Goal: Task Accomplishment & Management: Complete application form

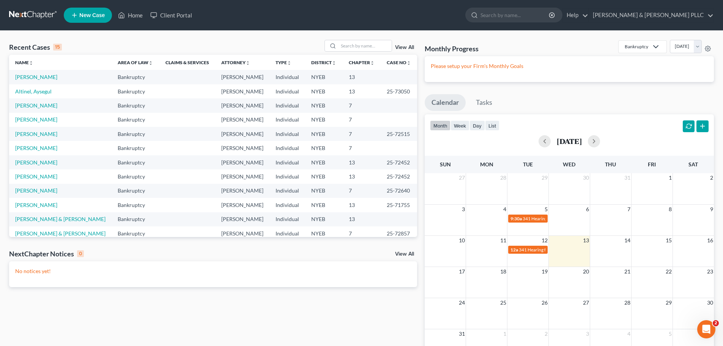
click at [103, 17] on span "New Case" at bounding box center [91, 16] width 25 height 6
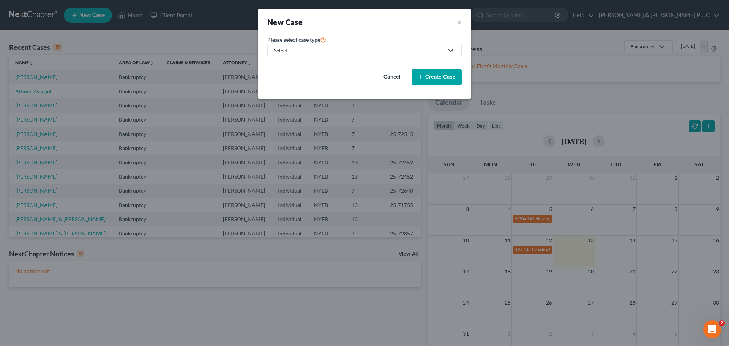
click at [294, 51] on div "Select..." at bounding box center [358, 51] width 169 height 8
click at [288, 62] on div "Bankruptcy" at bounding box center [287, 66] width 27 height 8
select select "53"
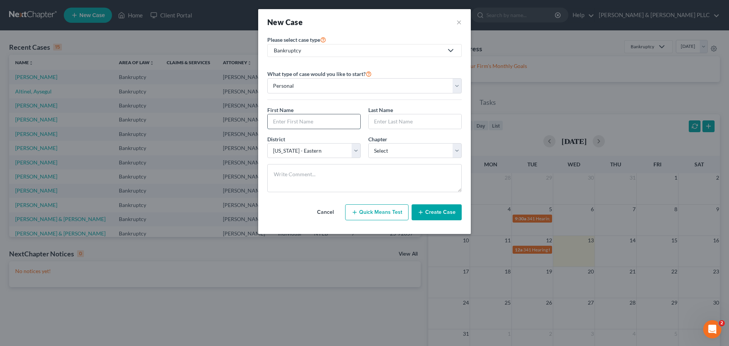
click at [324, 123] on input "text" at bounding box center [314, 121] width 93 height 14
click at [323, 125] on input "text" at bounding box center [314, 121] width 93 height 14
type input "Hammed"
type input "Adeyemi"
select select "0"
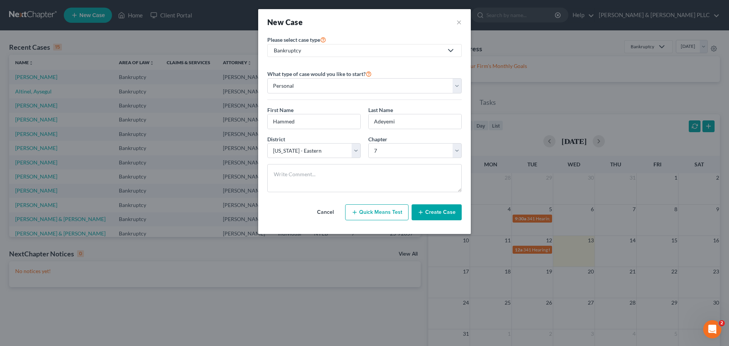
click at [440, 213] on button "Create Case" at bounding box center [437, 212] width 50 height 16
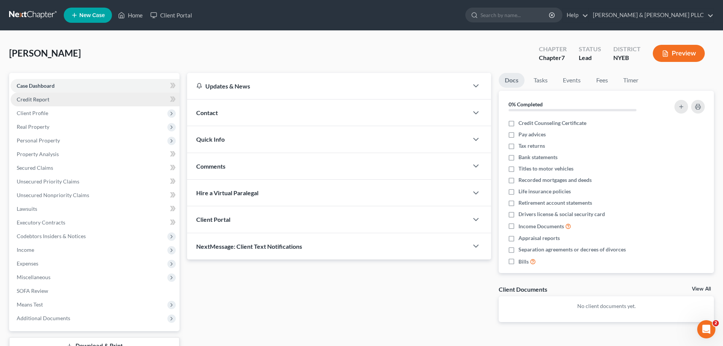
click at [129, 102] on link "Credit Report" at bounding box center [95, 100] width 169 height 14
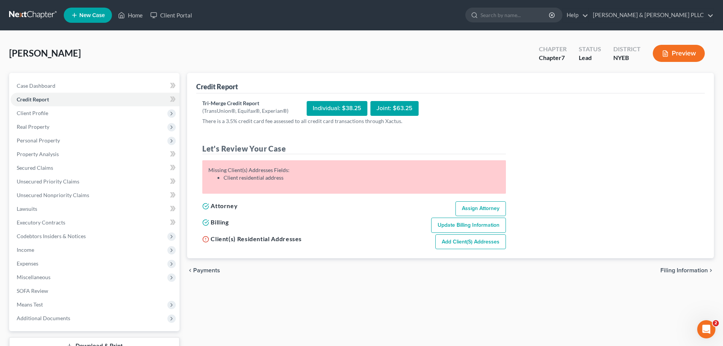
click at [339, 108] on div "Individual: $38.25" at bounding box center [337, 108] width 61 height 15
click at [91, 113] on span "Client Profile" at bounding box center [95, 113] width 169 height 14
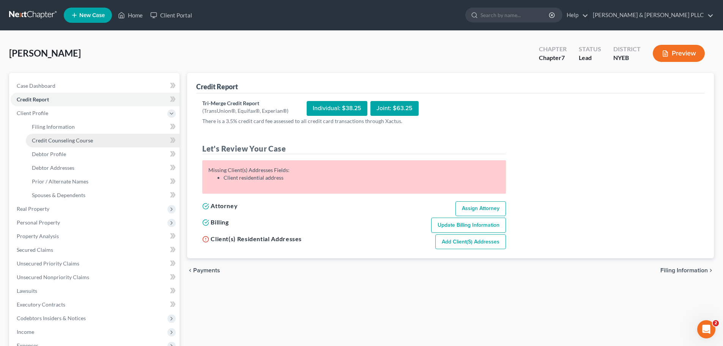
click at [114, 135] on link "Credit Counseling Course" at bounding box center [103, 141] width 154 height 14
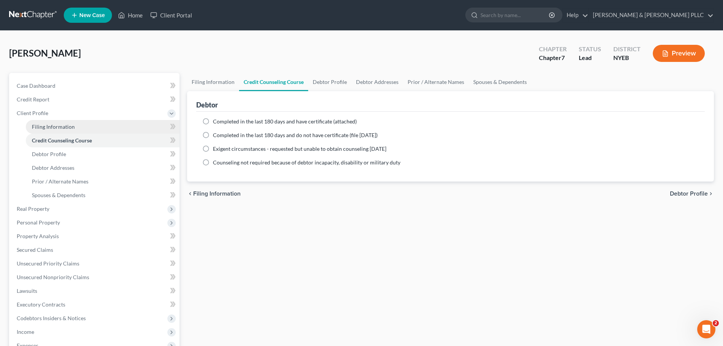
click at [117, 127] on link "Filing Information" at bounding box center [103, 127] width 154 height 14
select select "1"
select select "0"
select select "53"
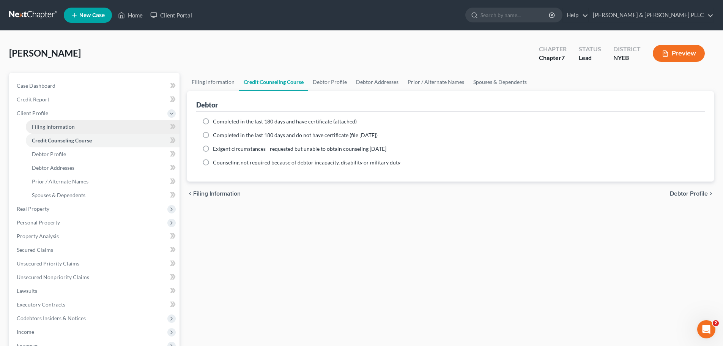
select select "0"
select select "35"
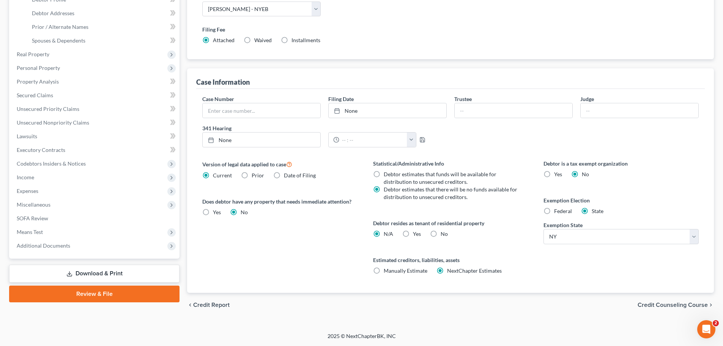
click at [668, 308] on span "Credit Counseling Course" at bounding box center [673, 305] width 70 height 6
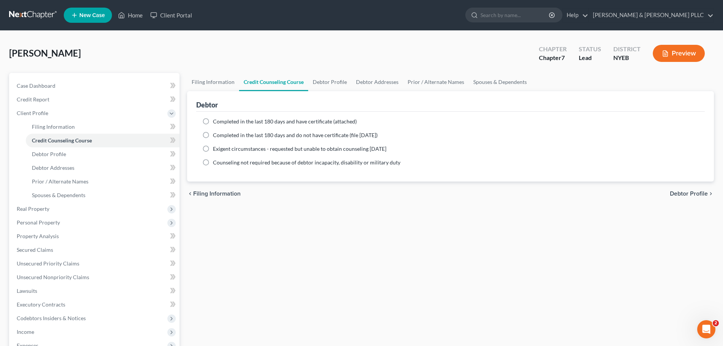
click at [295, 118] on span "Completed in the last 180 days and have certificate (attached)" at bounding box center [285, 121] width 144 height 6
click at [221, 118] on input "Completed in the last 180 days and have certificate (attached)" at bounding box center [218, 120] width 5 height 5
radio input "true"
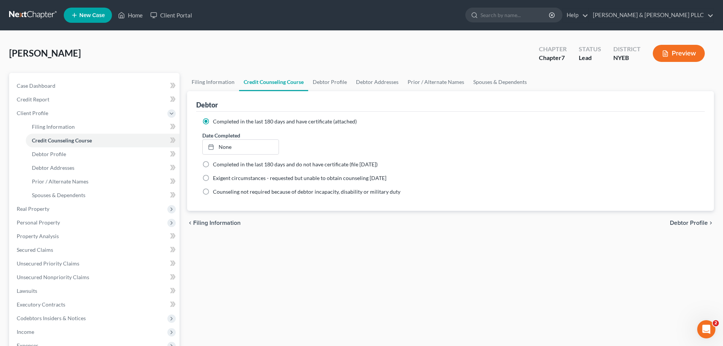
click at [702, 224] on span "Debtor Profile" at bounding box center [689, 223] width 38 height 6
select select "0"
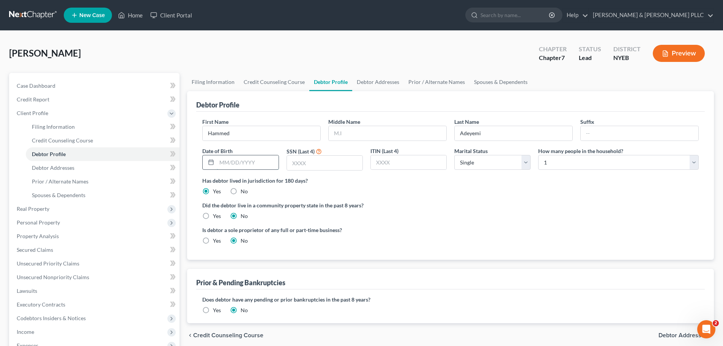
click at [240, 167] on input "text" at bounding box center [248, 162] width 62 height 14
click at [243, 157] on input "text" at bounding box center [248, 162] width 62 height 14
type input "[DATE]"
type input "0"
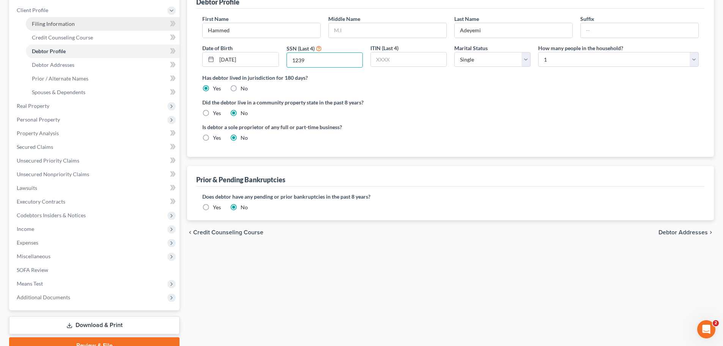
scroll to position [26, 0]
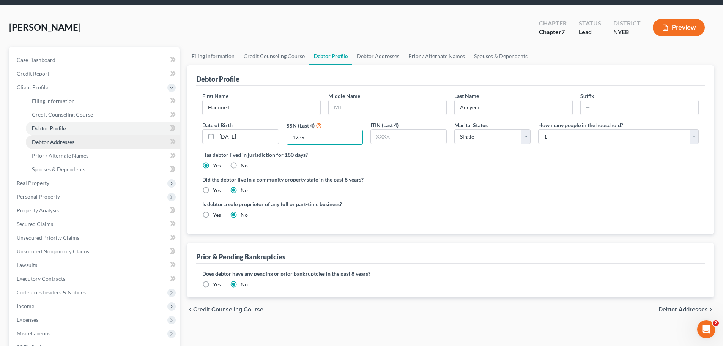
type input "1239"
click at [99, 140] on link "Debtor Addresses" at bounding box center [103, 142] width 154 height 14
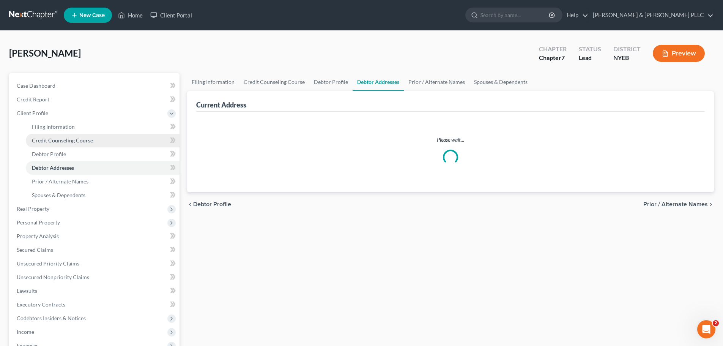
select select "0"
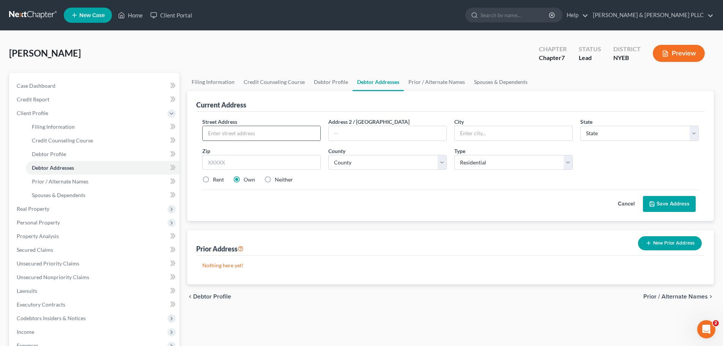
click at [241, 131] on input "text" at bounding box center [262, 133] width 118 height 14
paste input "[STREET_ADDRESS][PERSON_NAME]"
type input "[STREET_ADDRESS][PERSON_NAME]"
click at [508, 130] on input "text" at bounding box center [514, 133] width 118 height 14
type input "Valley Stream"
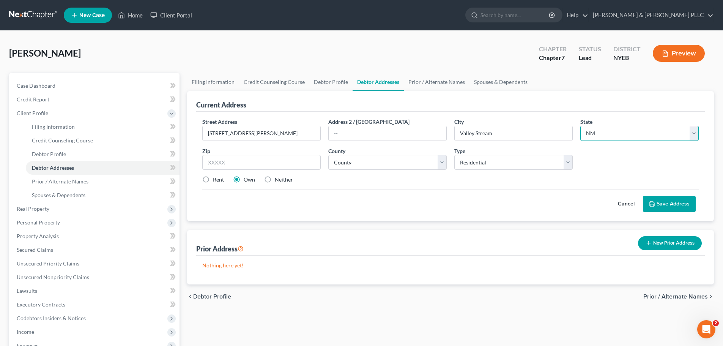
select select "35"
type input "11580"
click at [670, 201] on button "Save Address" at bounding box center [669, 204] width 53 height 16
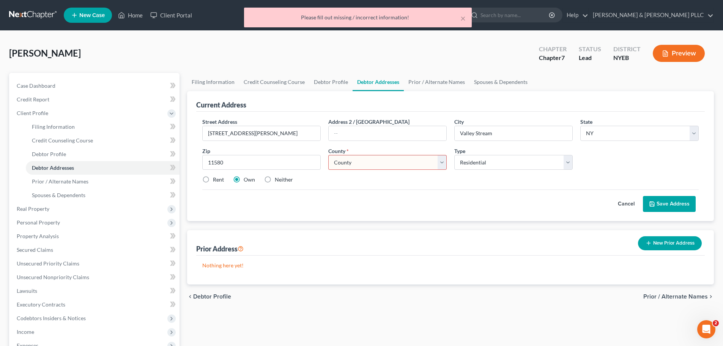
drag, startPoint x: 385, startPoint y: 159, endPoint x: 393, endPoint y: 164, distance: 9.1
click at [387, 159] on select "County Albany County Allegany County Bronx County Broome County Cattaraugus Cou…" at bounding box center [387, 162] width 118 height 15
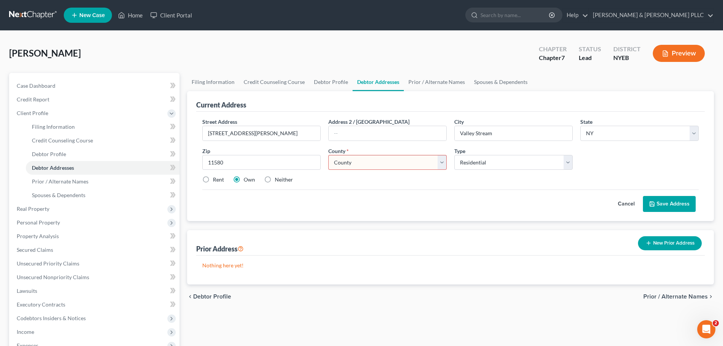
click at [385, 168] on select "County Albany County Allegany County Bronx County Broome County Cattaraugus Cou…" at bounding box center [387, 162] width 118 height 15
select select "29"
click at [328, 155] on select "County Albany County Allegany County Bronx County Broome County Cattaraugus Cou…" at bounding box center [387, 162] width 118 height 15
click at [659, 207] on button "Save Address" at bounding box center [669, 204] width 53 height 16
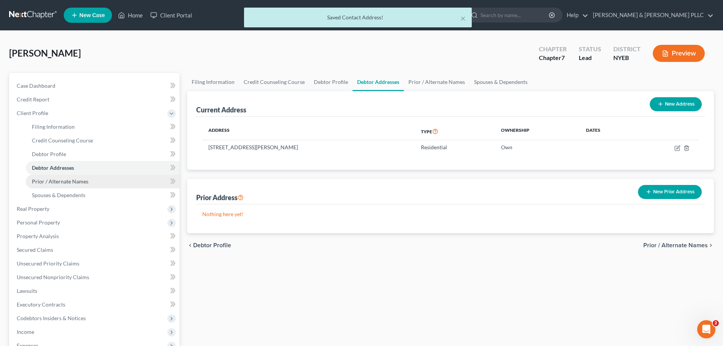
click at [71, 181] on span "Prior / Alternate Names" at bounding box center [60, 181] width 57 height 6
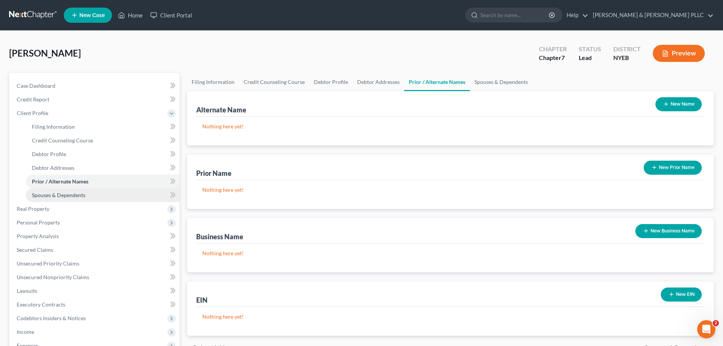
click at [85, 194] on link "Spouses & Dependents" at bounding box center [103, 195] width 154 height 14
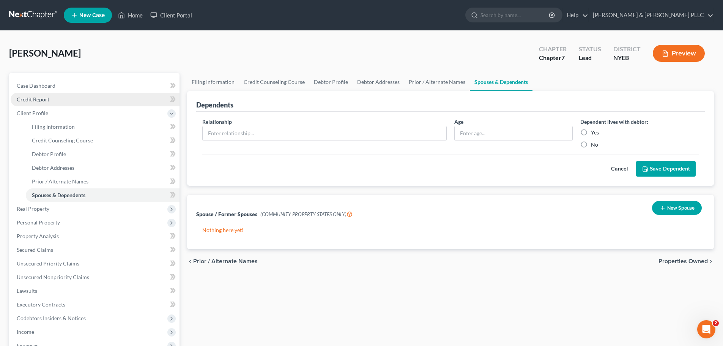
click at [85, 104] on link "Credit Report" at bounding box center [95, 100] width 169 height 14
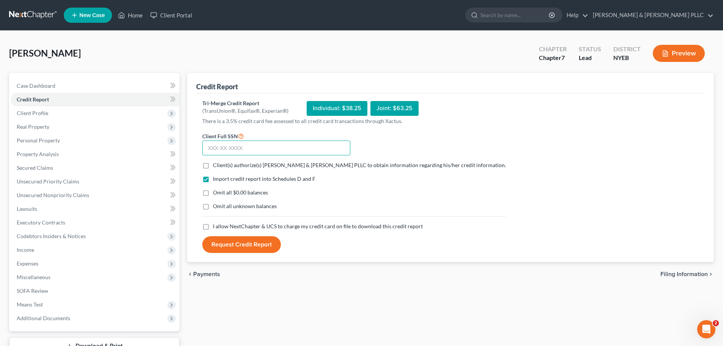
click at [270, 148] on input "text" at bounding box center [276, 147] width 148 height 15
click at [252, 140] on input "text" at bounding box center [276, 147] width 148 height 15
type input "077-78-1239"
click at [267, 167] on span "Client(s) authorize(s) Sferrazza & Keenan PLLC to obtain information regarding …" at bounding box center [359, 165] width 293 height 6
click at [221, 166] on input "Client(s) authorize(s) Sferrazza & Keenan PLLC to obtain information regarding …" at bounding box center [218, 163] width 5 height 5
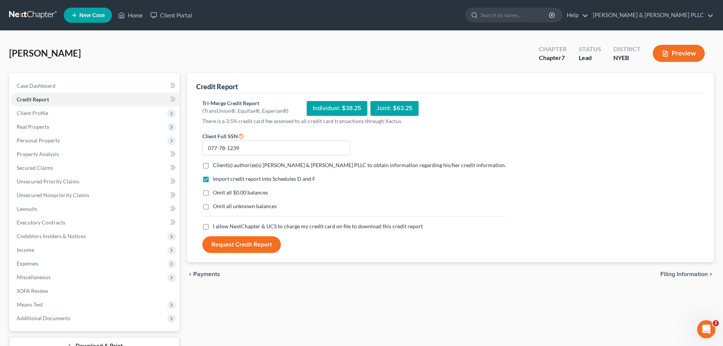
checkbox input "true"
click at [258, 195] on span "Omit all $0.00 balances" at bounding box center [240, 192] width 55 height 6
click at [221, 194] on input "Omit all $0.00 balances" at bounding box center [218, 191] width 5 height 5
checkbox input "true"
click at [251, 208] on span "Omit all unknown balances" at bounding box center [245, 206] width 64 height 6
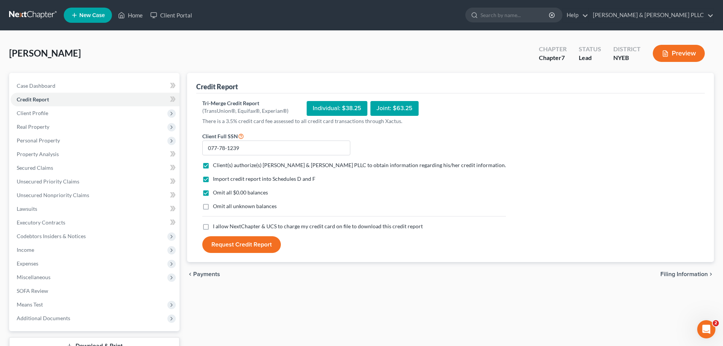
click at [221, 207] on input "Omit all unknown balances" at bounding box center [218, 204] width 5 height 5
checkbox input "true"
click at [246, 229] on span "I allow NextChapter & UCS to charge my credit card on file to download this cre…" at bounding box center [318, 226] width 210 height 6
click at [221, 227] on input "I allow NextChapter & UCS to charge my credit card on file to download this cre…" at bounding box center [218, 224] width 5 height 5
checkbox input "true"
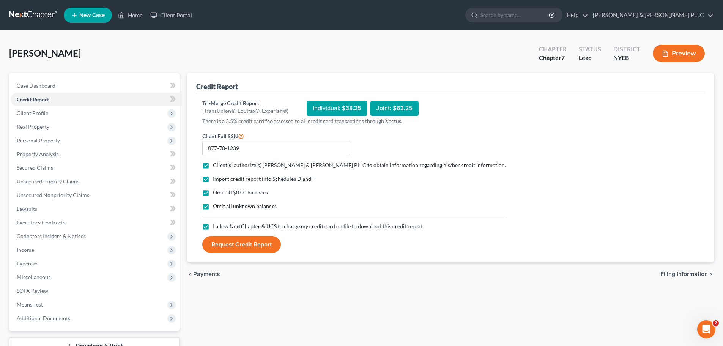
click at [238, 246] on button "Request Credit Report" at bounding box center [241, 244] width 79 height 17
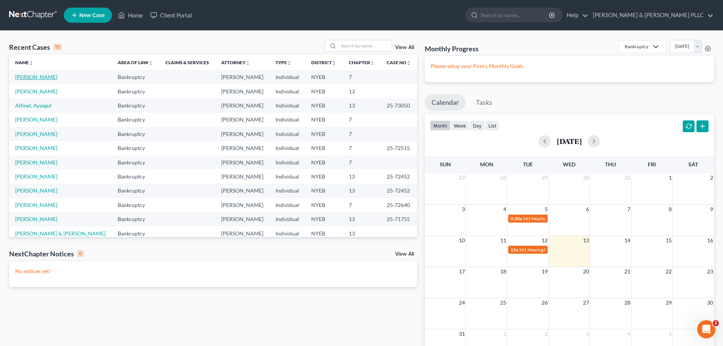
click at [24, 78] on link "[PERSON_NAME]" at bounding box center [36, 77] width 42 height 6
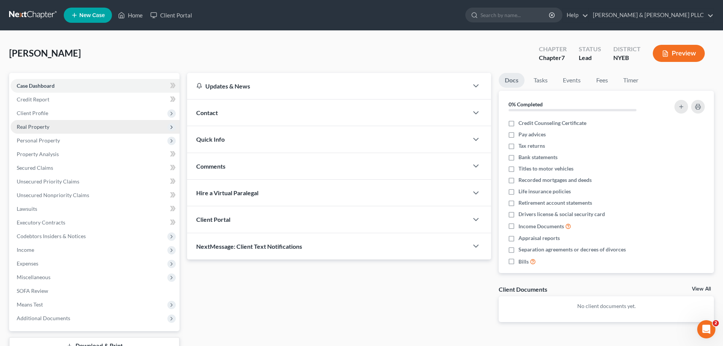
click at [96, 128] on span "Real Property" at bounding box center [95, 127] width 169 height 14
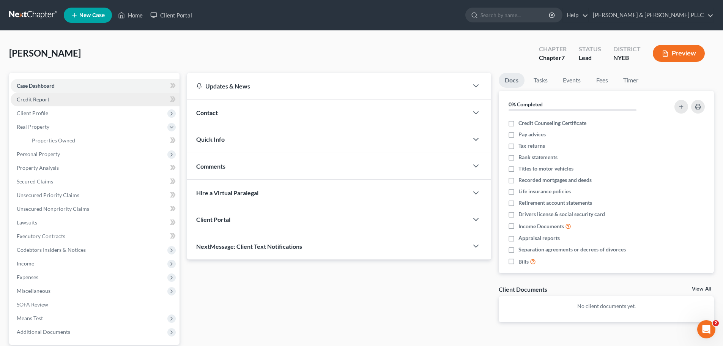
click at [77, 96] on link "Credit Report" at bounding box center [95, 100] width 169 height 14
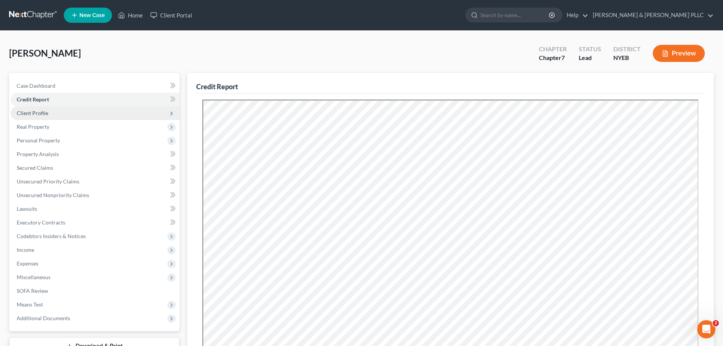
click at [101, 112] on span "Client Profile" at bounding box center [95, 113] width 169 height 14
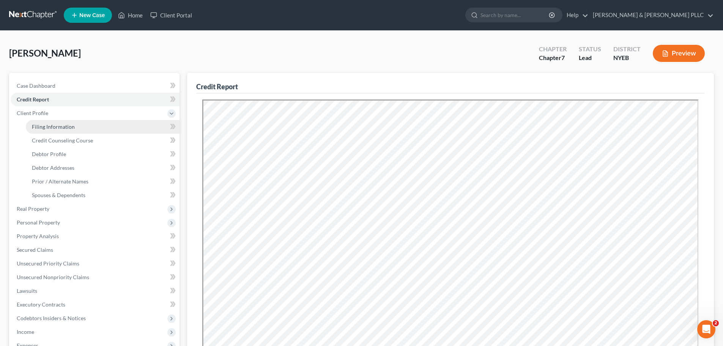
click at [98, 123] on link "Filing Information" at bounding box center [103, 127] width 154 height 14
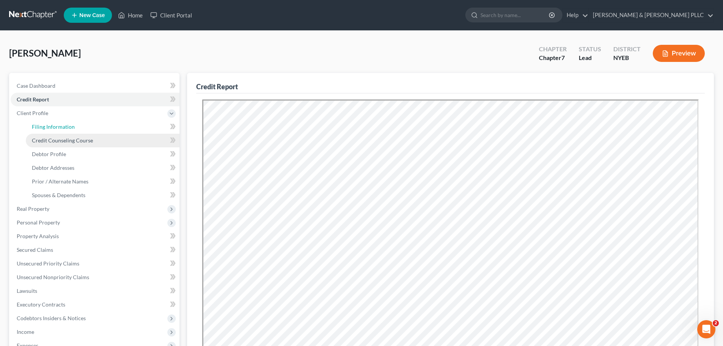
select select "1"
select select "0"
select select "53"
select select "35"
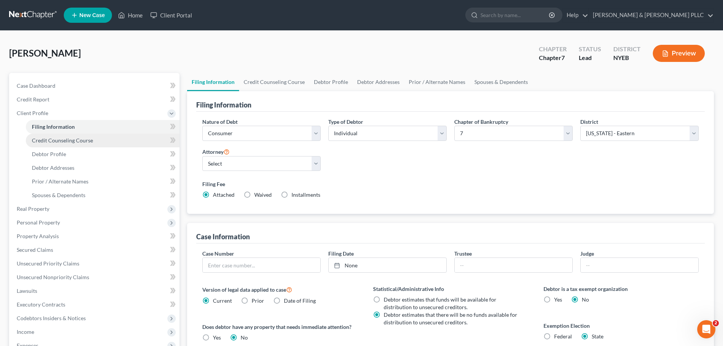
click at [100, 141] on link "Credit Counseling Course" at bounding box center [103, 141] width 154 height 14
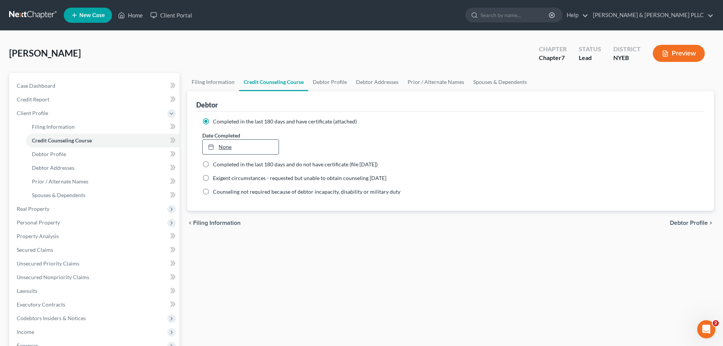
type input "[DATE]"
click at [224, 142] on link "None" at bounding box center [241, 147] width 76 height 14
click at [64, 113] on span "Client Profile" at bounding box center [95, 113] width 169 height 14
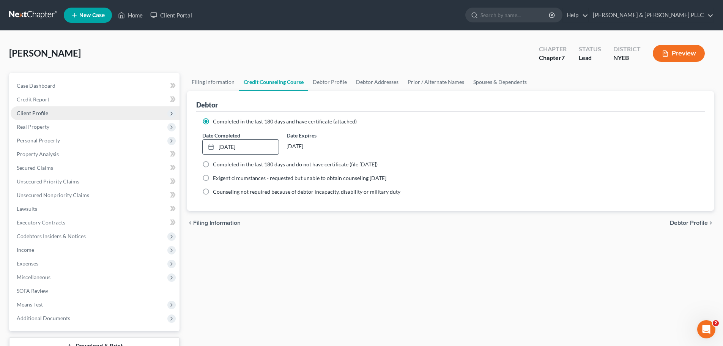
click at [64, 112] on span "Client Profile" at bounding box center [95, 113] width 169 height 14
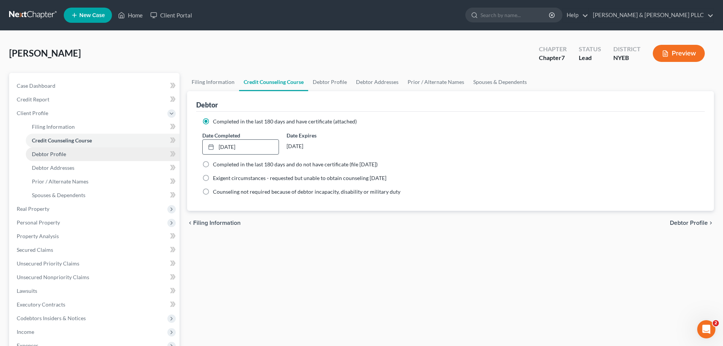
click at [70, 154] on link "Debtor Profile" at bounding box center [103, 154] width 154 height 14
select select "0"
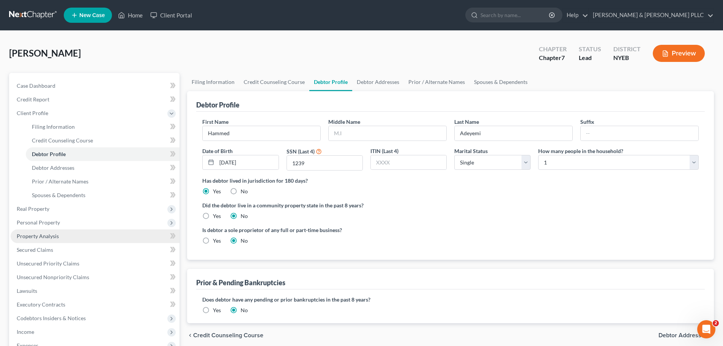
drag, startPoint x: 87, startPoint y: 233, endPoint x: 97, endPoint y: 235, distance: 9.7
click at [88, 234] on link "Property Analysis" at bounding box center [95, 236] width 169 height 14
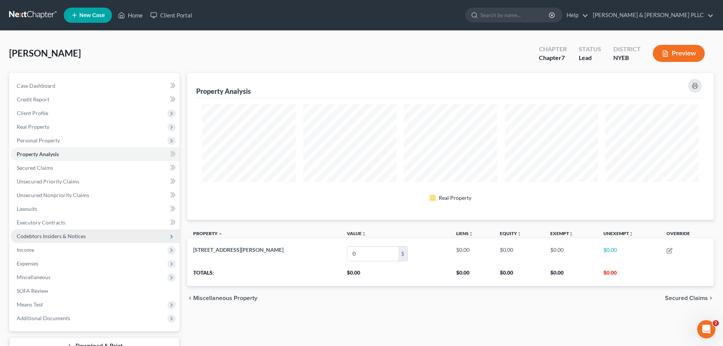
scroll to position [147, 527]
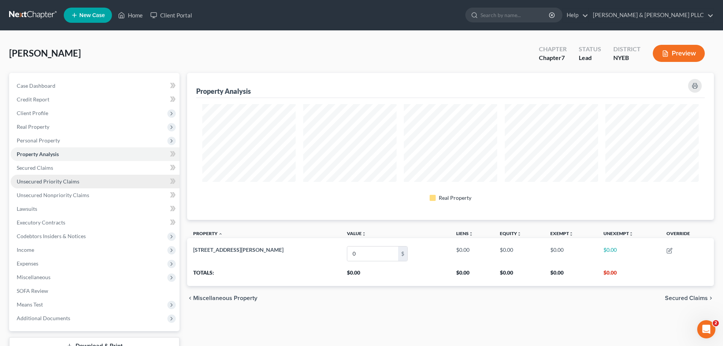
click at [90, 181] on link "Unsecured Priority Claims" at bounding box center [95, 182] width 169 height 14
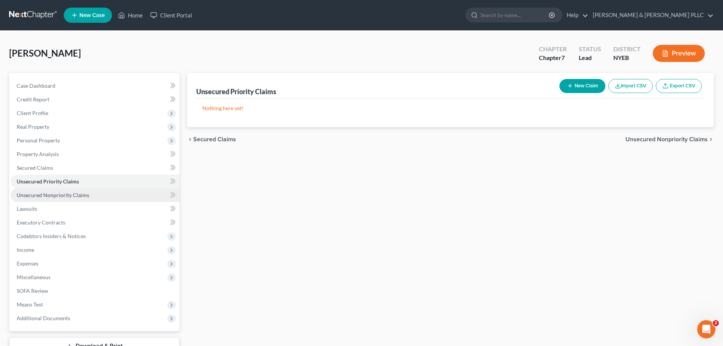
click at [84, 189] on link "Unsecured Nonpriority Claims" at bounding box center [95, 195] width 169 height 14
